Goal: Task Accomplishment & Management: Use online tool/utility

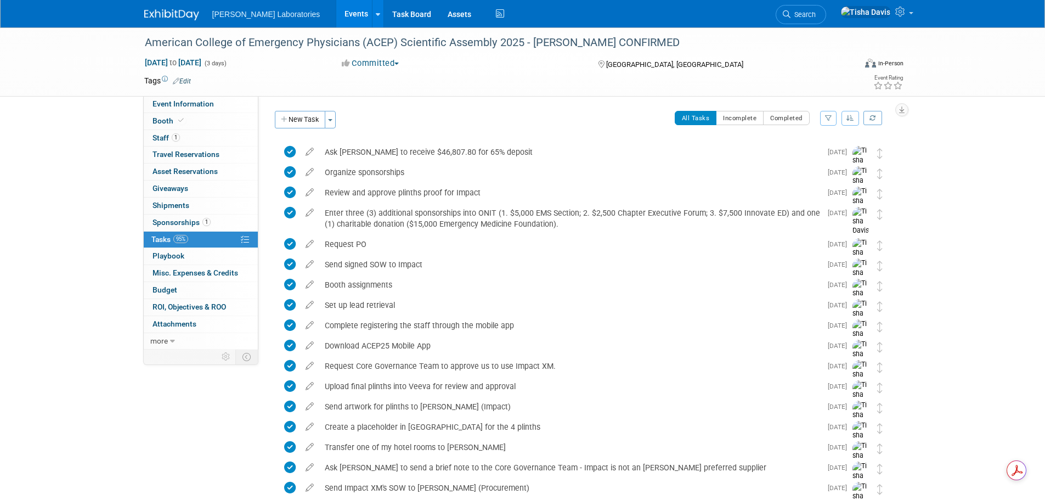
click at [311, 120] on button "New Task" at bounding box center [300, 120] width 50 height 18
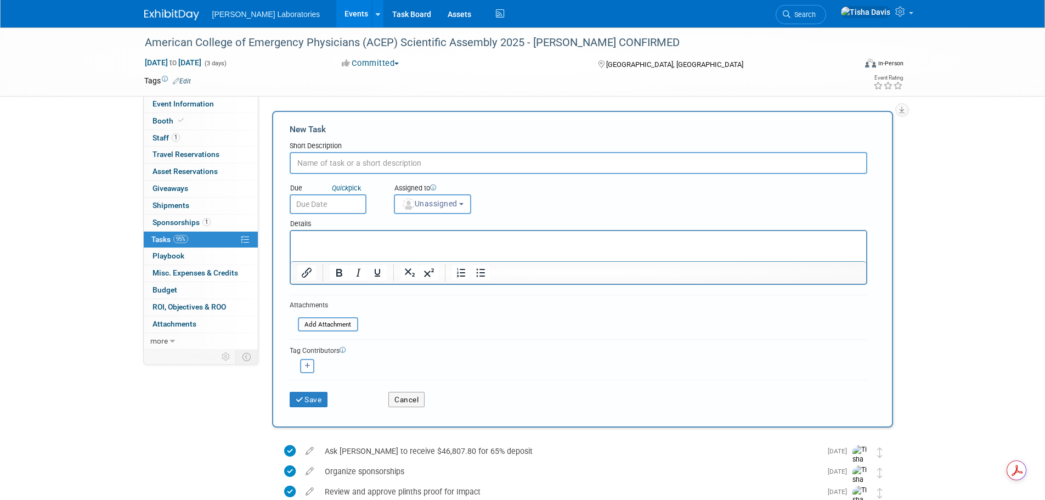
paste input "Complete 3rd party billing form to pay [PERSON_NAME] hotel"
type input "Complete 3rd party billing form to pay [PERSON_NAME] hotel"
click at [347, 198] on input "text" at bounding box center [328, 204] width 77 height 20
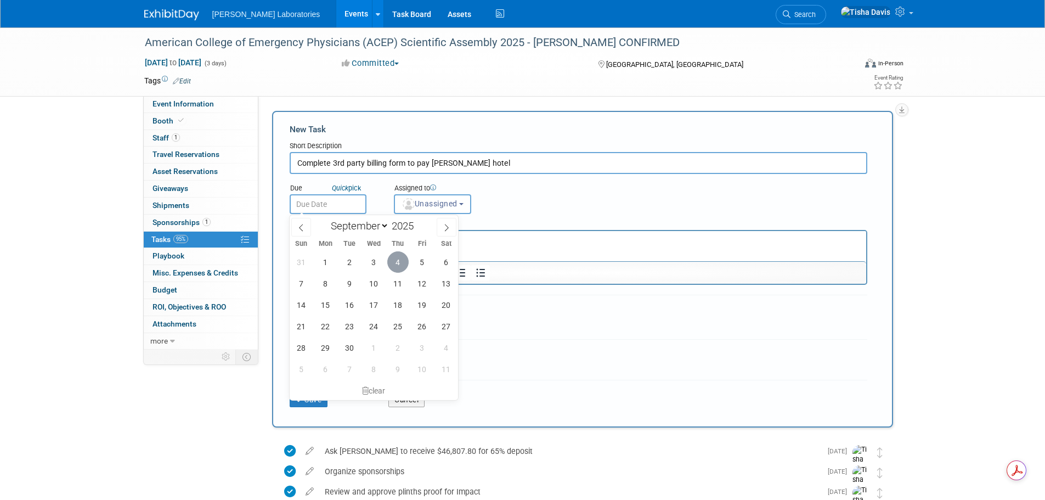
click at [393, 261] on span "4" at bounding box center [397, 261] width 21 height 21
type input "[DATE]"
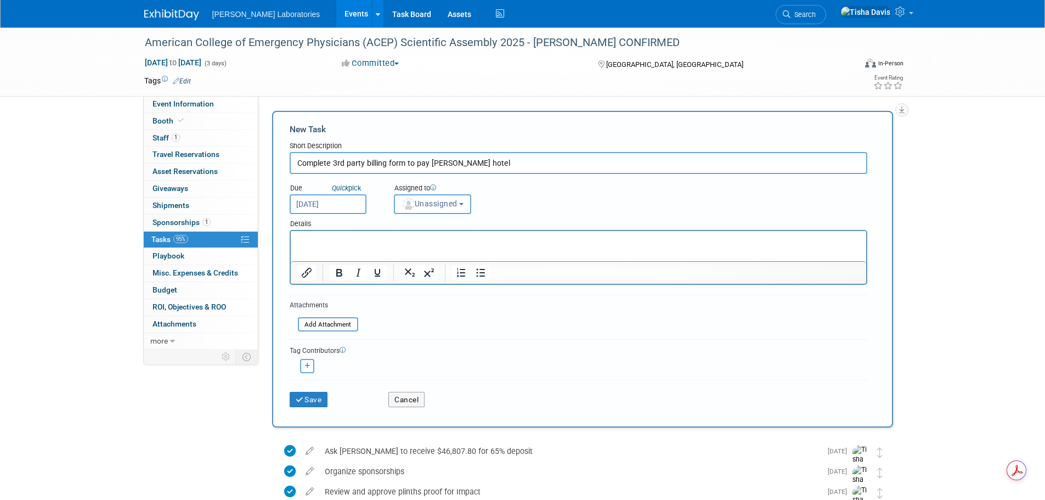
click at [464, 205] on b "button" at bounding box center [461, 204] width 4 height 2
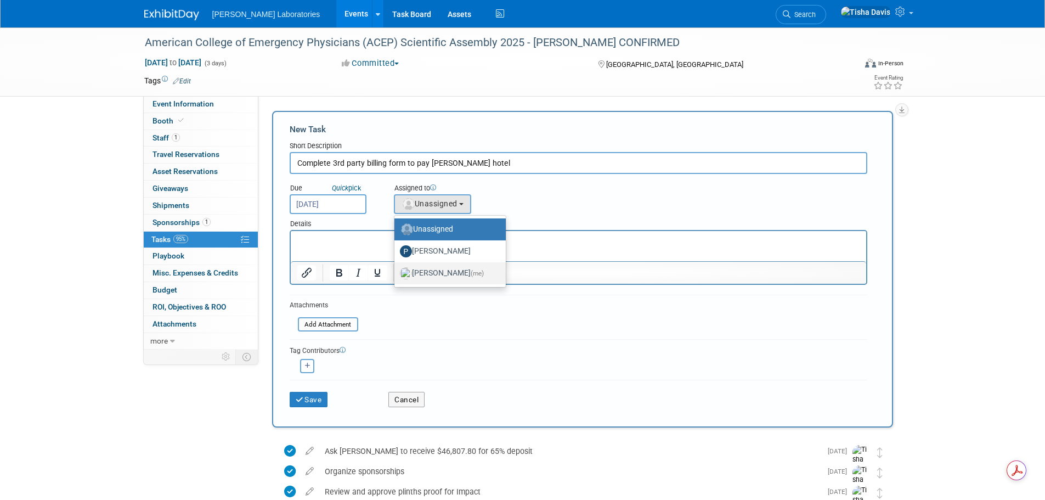
click at [442, 274] on label "[PERSON_NAME] (me)" at bounding box center [447, 274] width 95 height 18
click at [396, 274] on input "[PERSON_NAME] (me)" at bounding box center [392, 271] width 7 height 7
select select "2770856e-d6b1-4121-bfe1-202d7e478624"
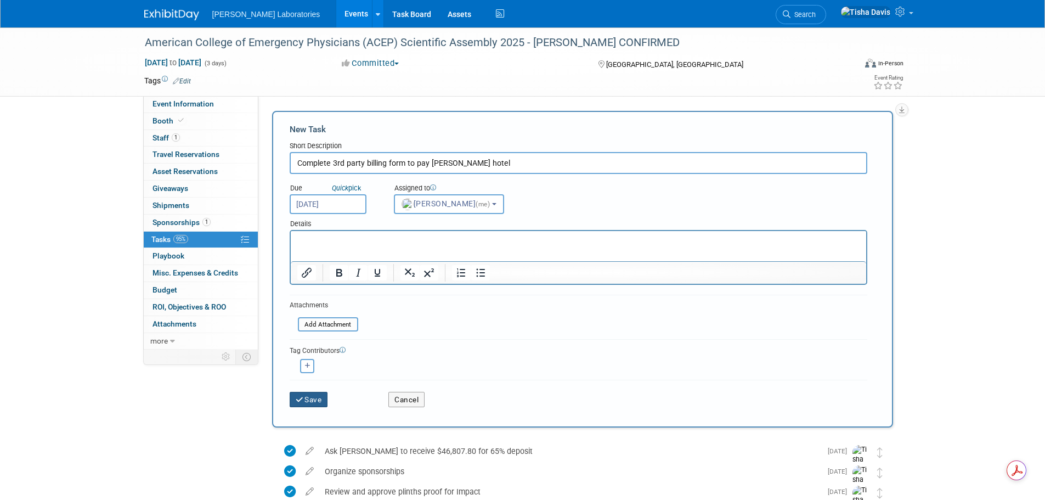
click at [309, 400] on button "Save" at bounding box center [309, 399] width 38 height 15
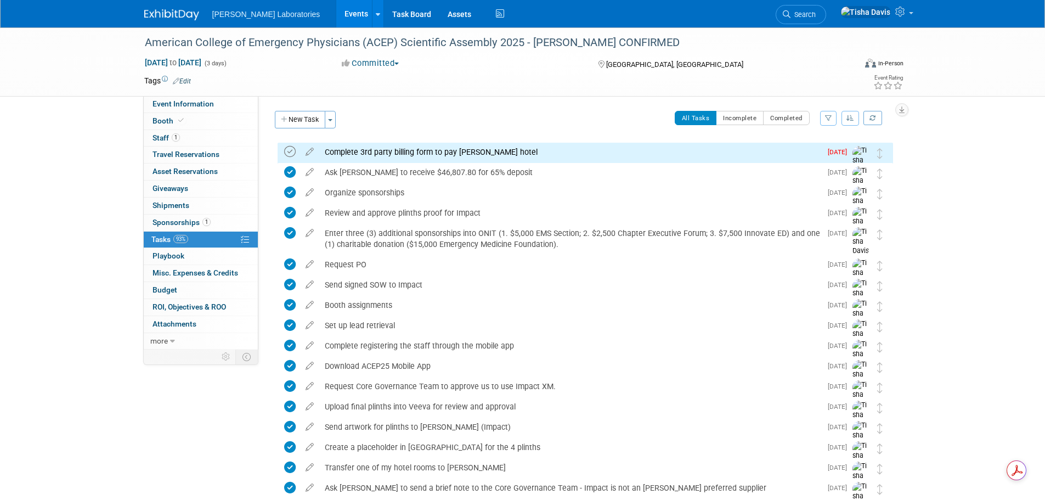
click at [291, 150] on icon at bounding box center [290, 152] width 12 height 12
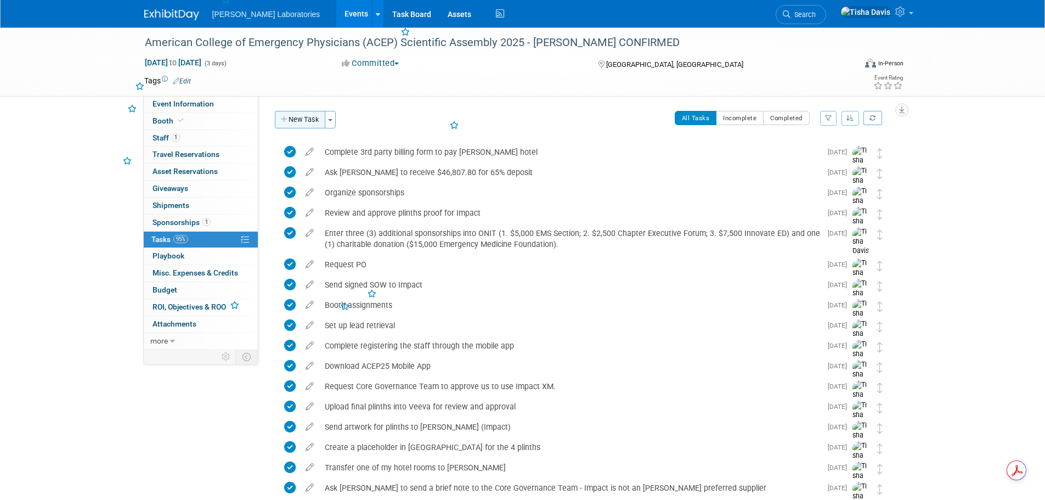
click at [306, 120] on button "New Task" at bounding box center [300, 120] width 50 height 18
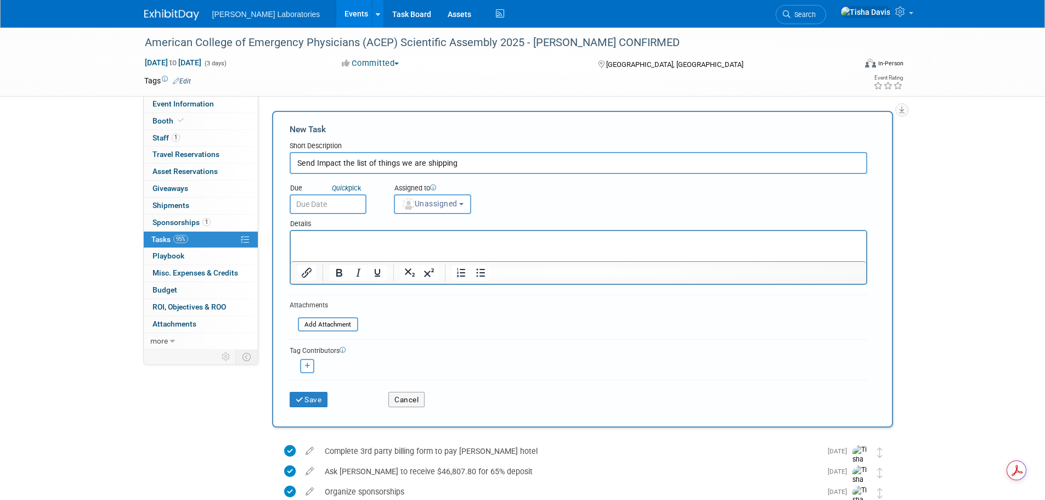
type input "Send Impact the list of things we are shipping"
click at [295, 200] on input "text" at bounding box center [328, 204] width 77 height 20
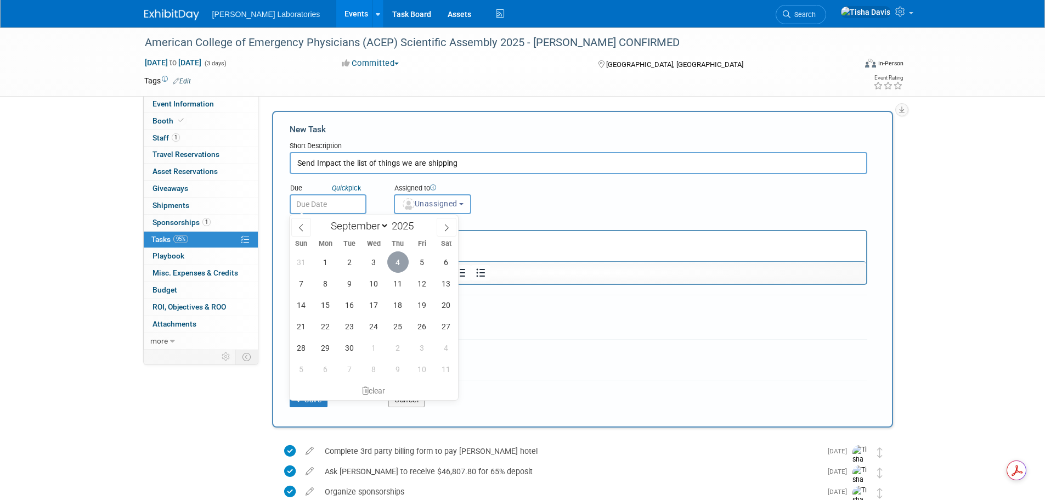
drag, startPoint x: 391, startPoint y: 263, endPoint x: 117, endPoint y: 25, distance: 363.4
click at [391, 263] on span "4" at bounding box center [397, 261] width 21 height 21
type input "[DATE]"
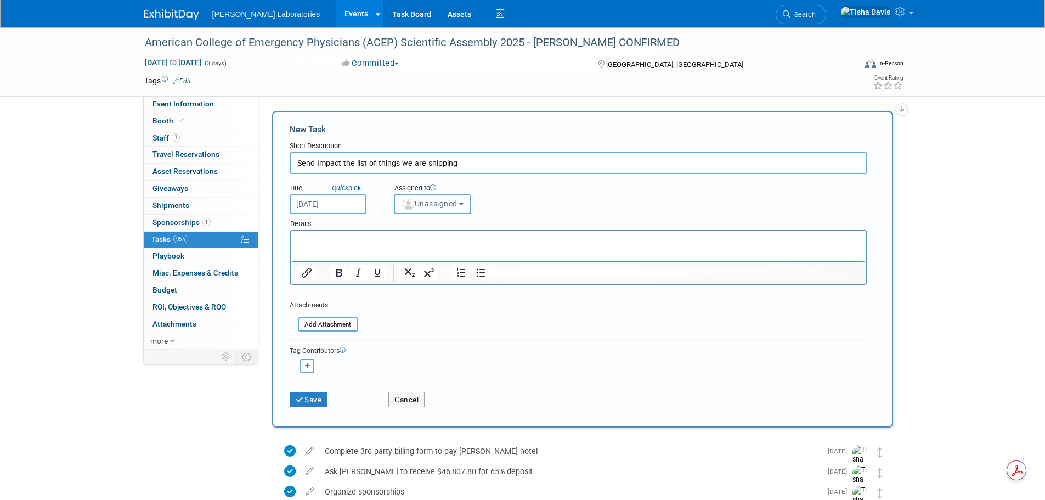
click at [464, 204] on b "button" at bounding box center [461, 204] width 4 height 2
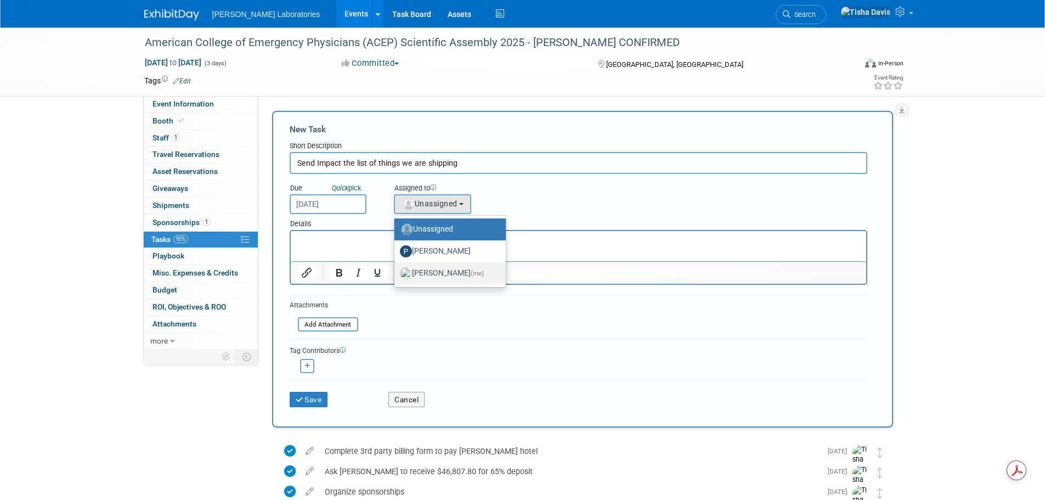
click at [445, 272] on label "[PERSON_NAME] (me)" at bounding box center [447, 274] width 95 height 18
click at [396, 272] on input "[PERSON_NAME] (me)" at bounding box center [392, 271] width 7 height 7
select select "2770856e-d6b1-4121-bfe1-202d7e478624"
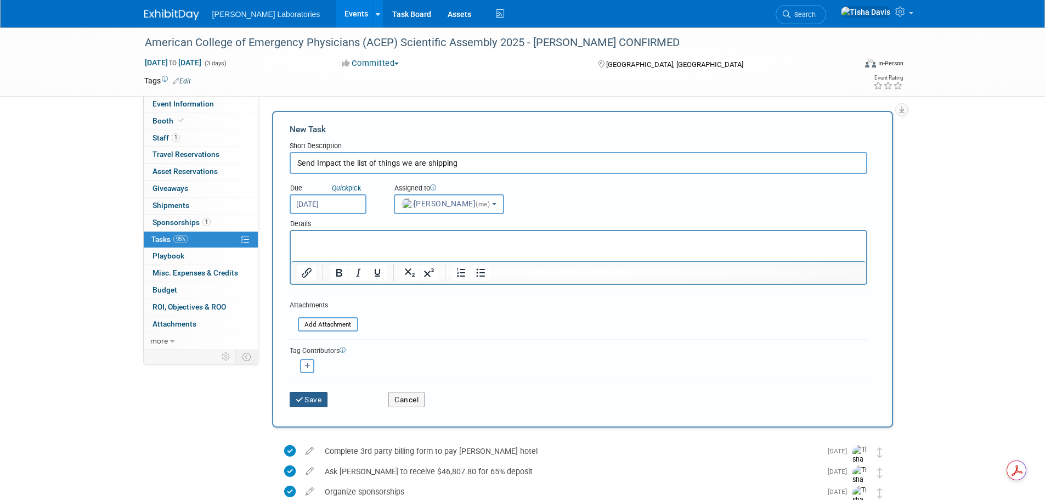
click at [319, 400] on button "Save" at bounding box center [309, 399] width 38 height 15
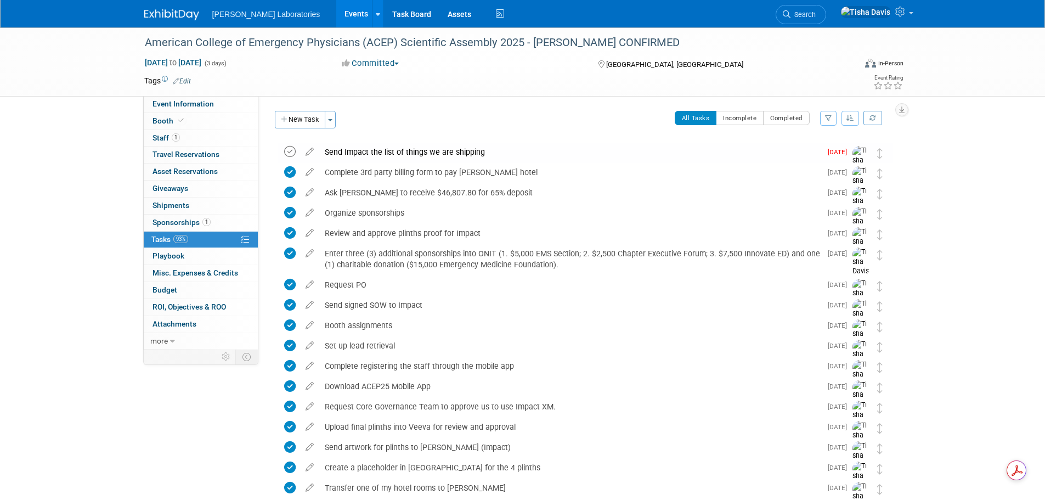
click at [289, 148] on icon at bounding box center [290, 152] width 12 height 12
